Goal: Find specific page/section: Find specific page/section

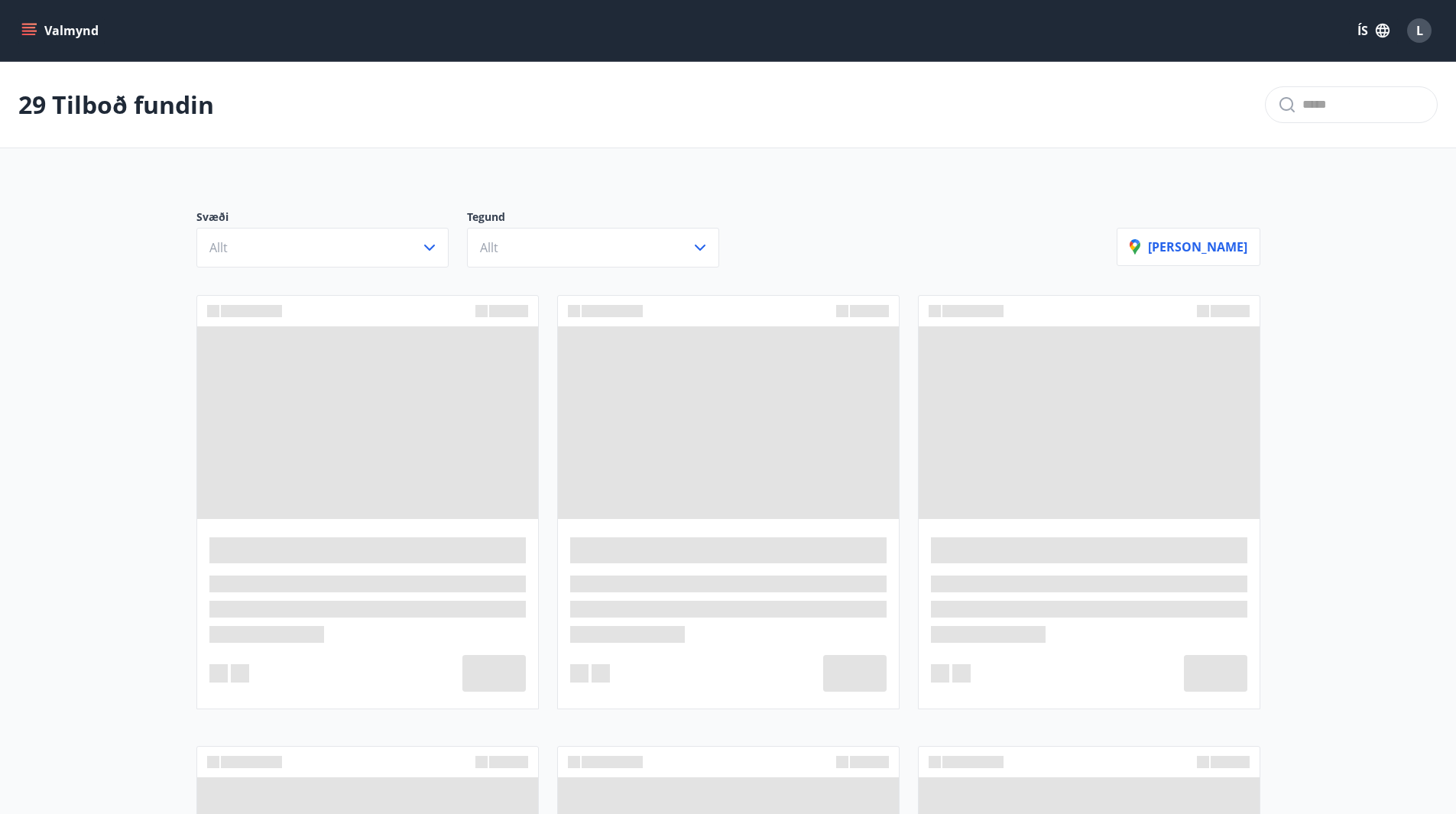
click at [423, 258] on button "Allt" at bounding box center [322, 248] width 252 height 40
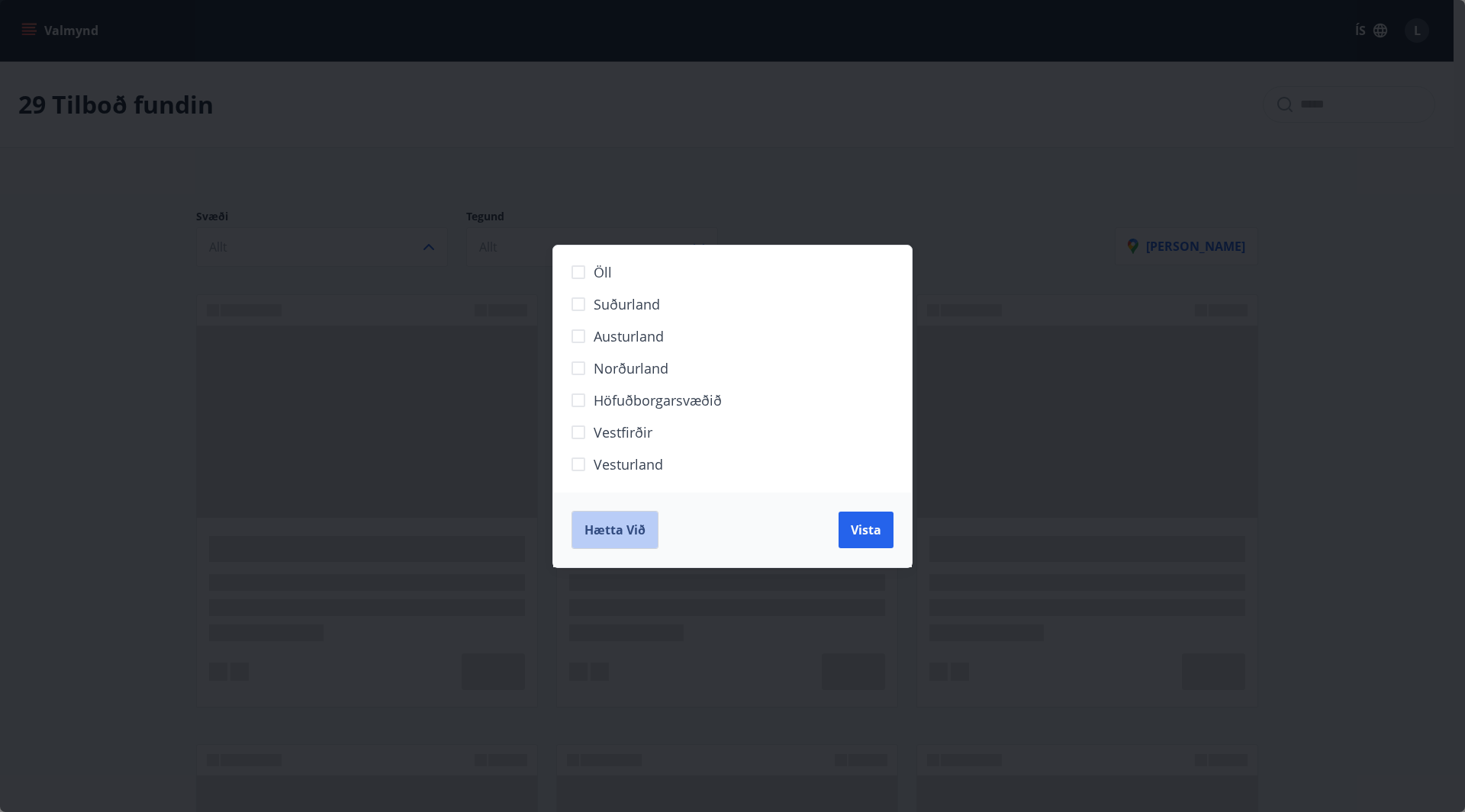
click at [590, 528] on span "Hætta við" at bounding box center [614, 530] width 61 height 17
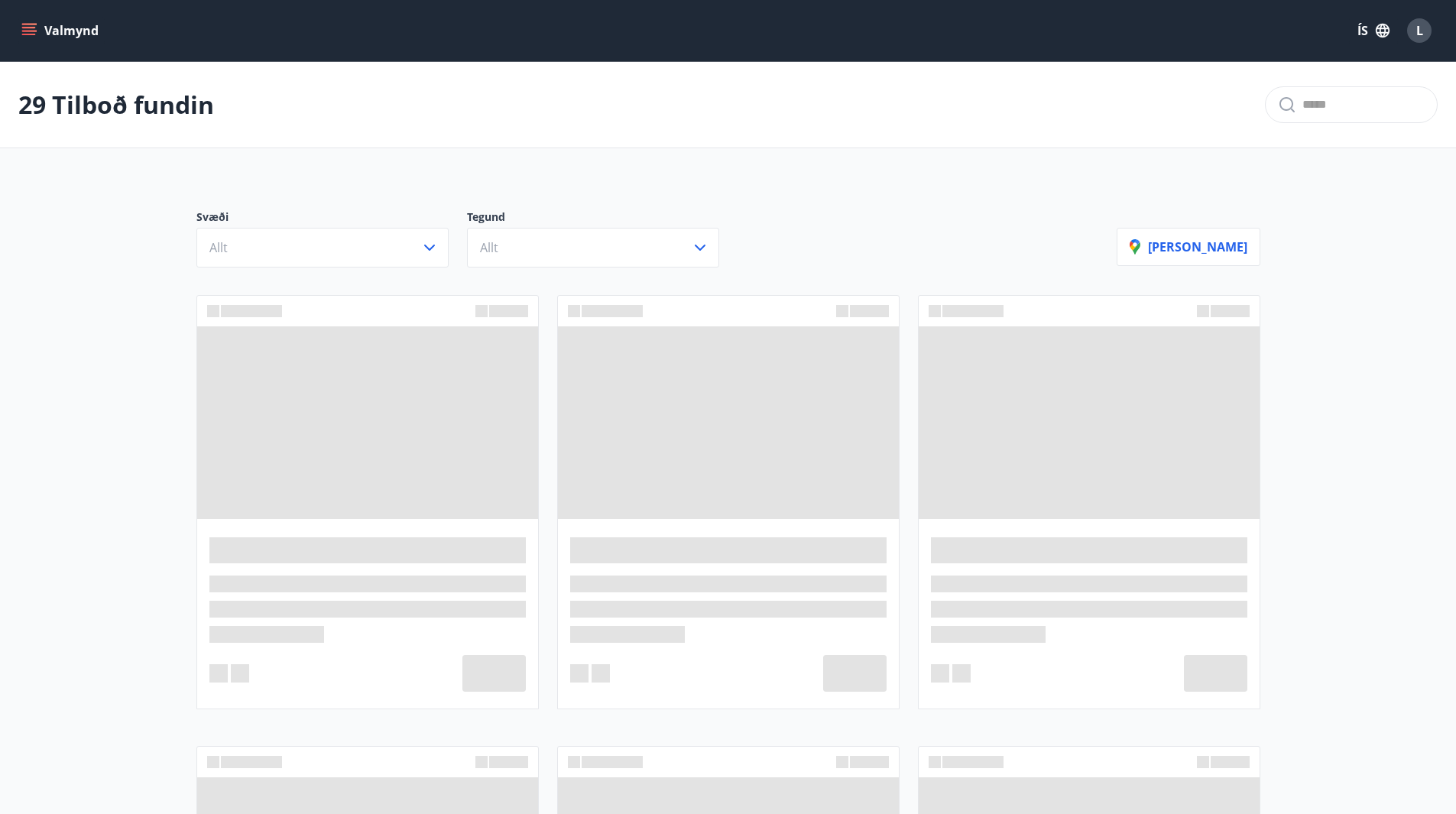
click at [56, 33] on button "Valmynd" at bounding box center [61, 30] width 86 height 28
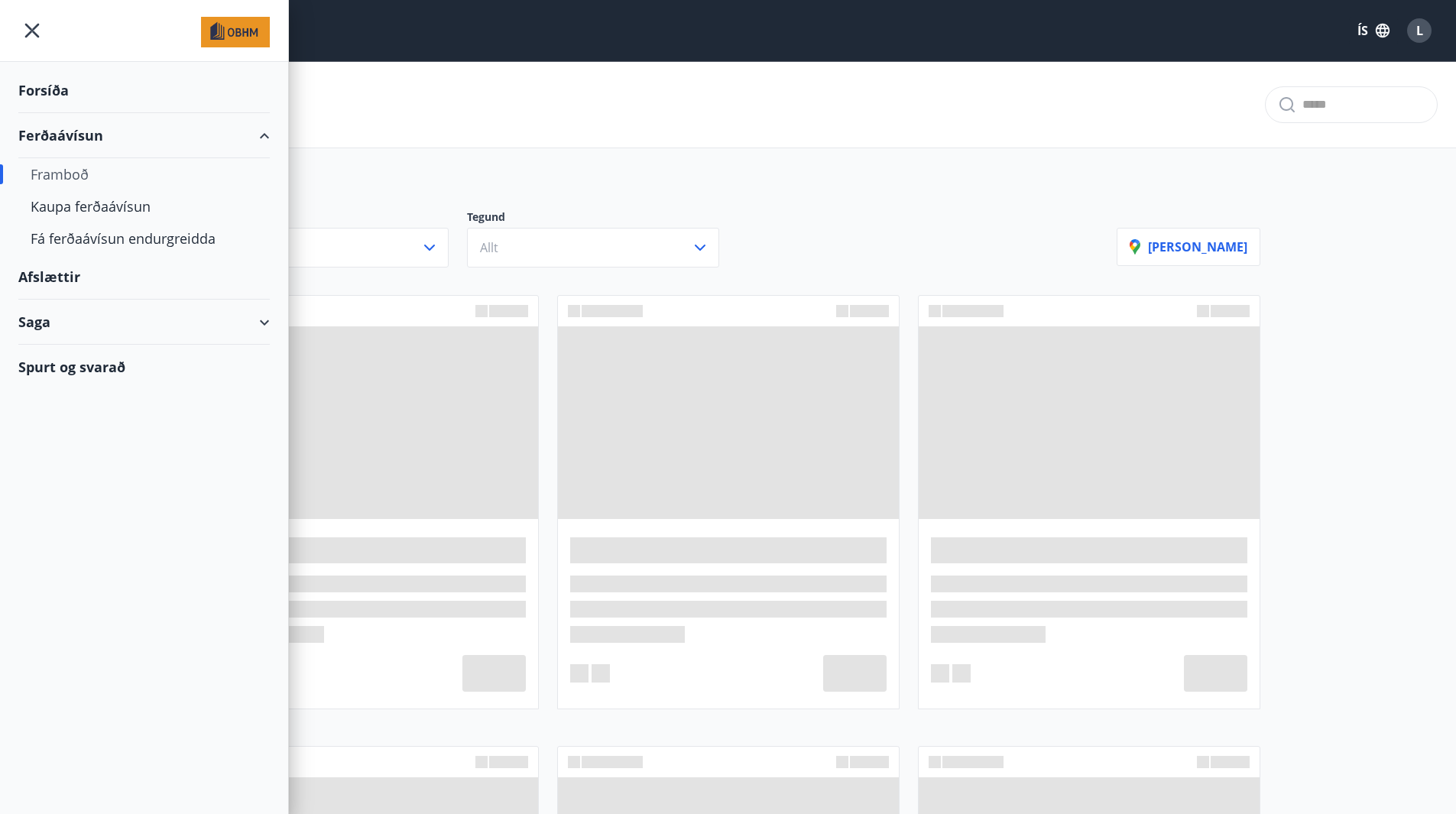
click at [48, 319] on div "Saga" at bounding box center [143, 322] width 251 height 45
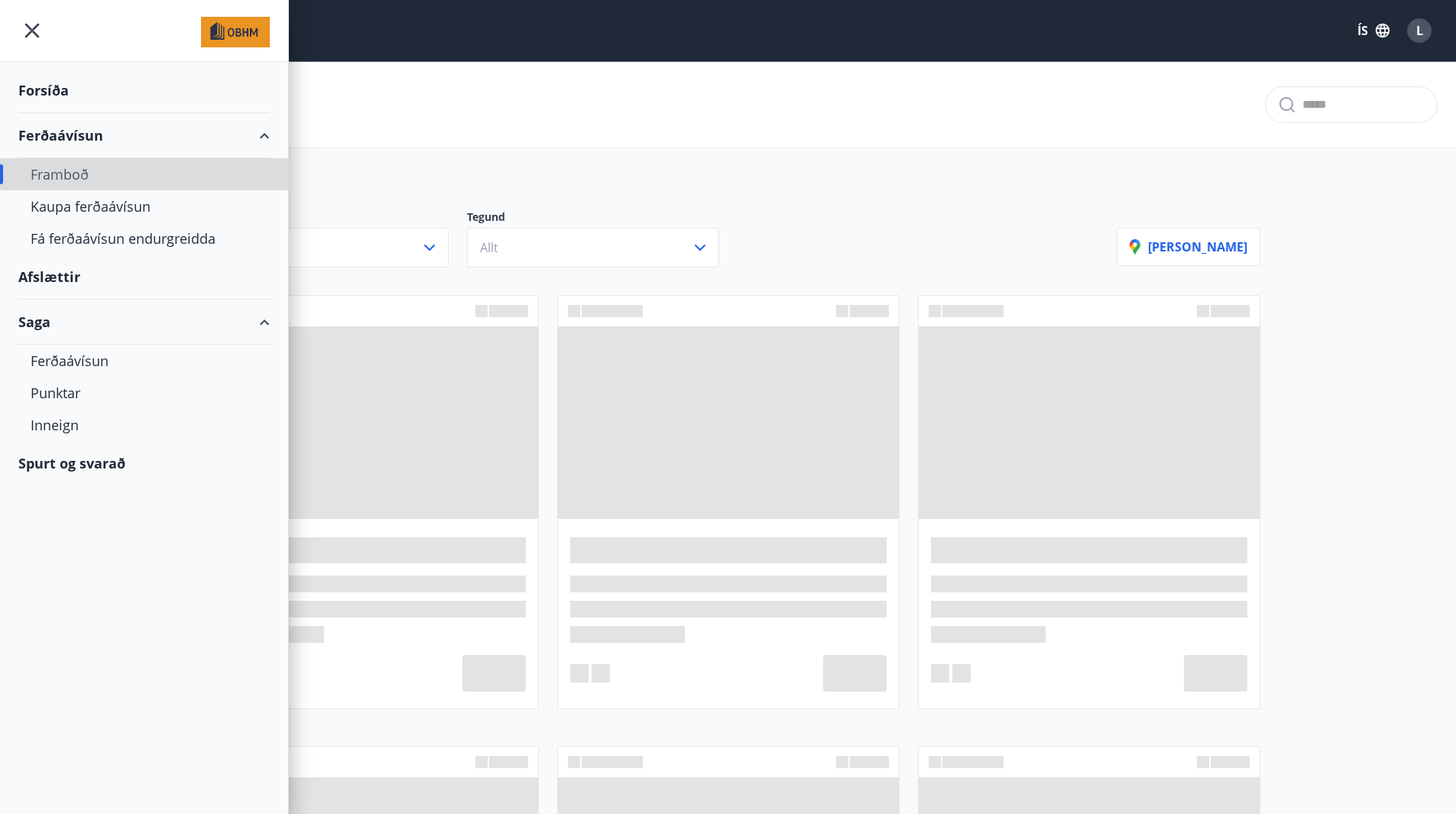
click at [76, 180] on div "Framboð" at bounding box center [143, 174] width 227 height 32
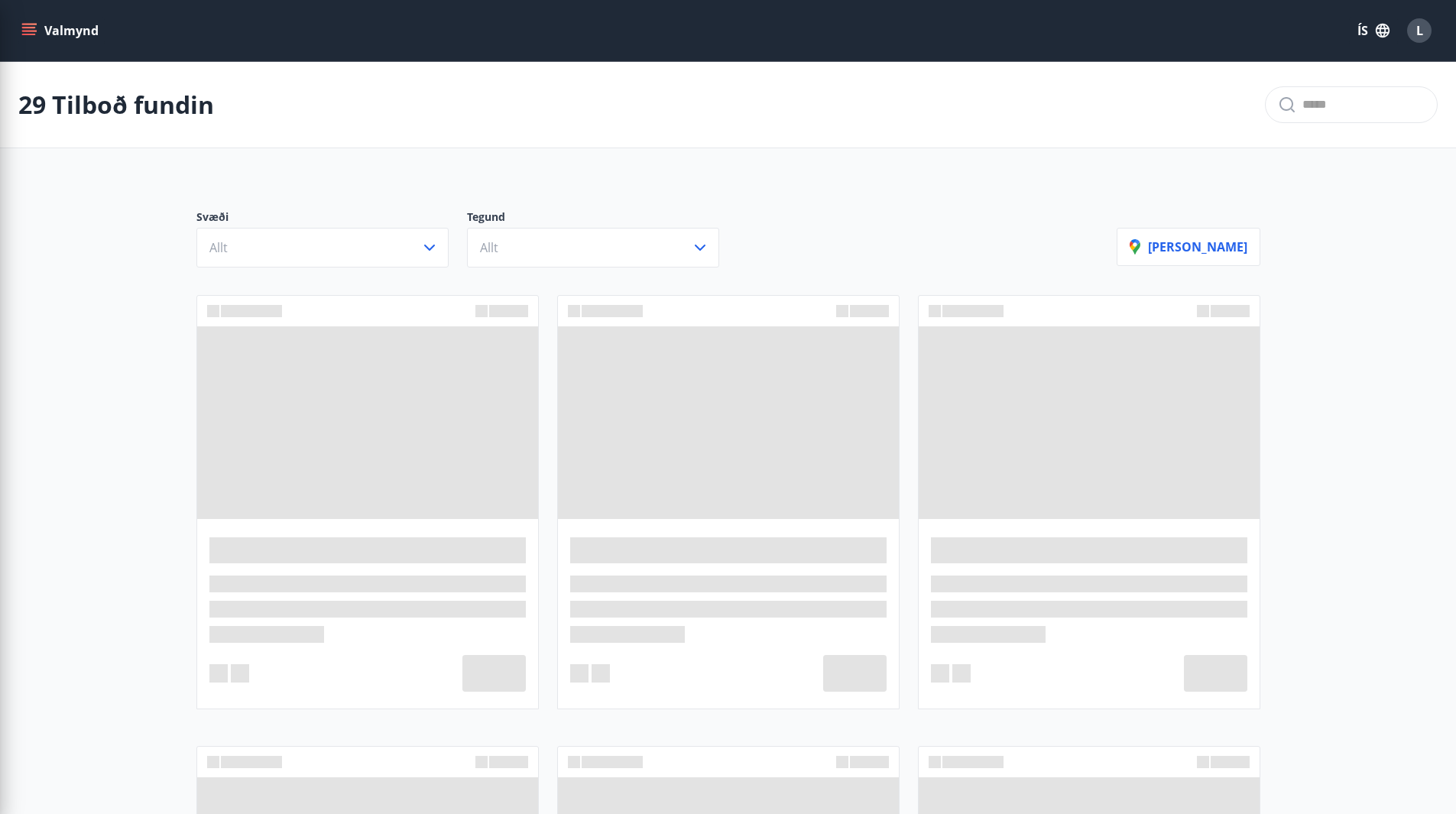
click at [614, 118] on div "29 Tilboð fundin" at bounding box center [728, 105] width 1456 height 86
